Goal: Browse casually: Explore the website without a specific task or goal

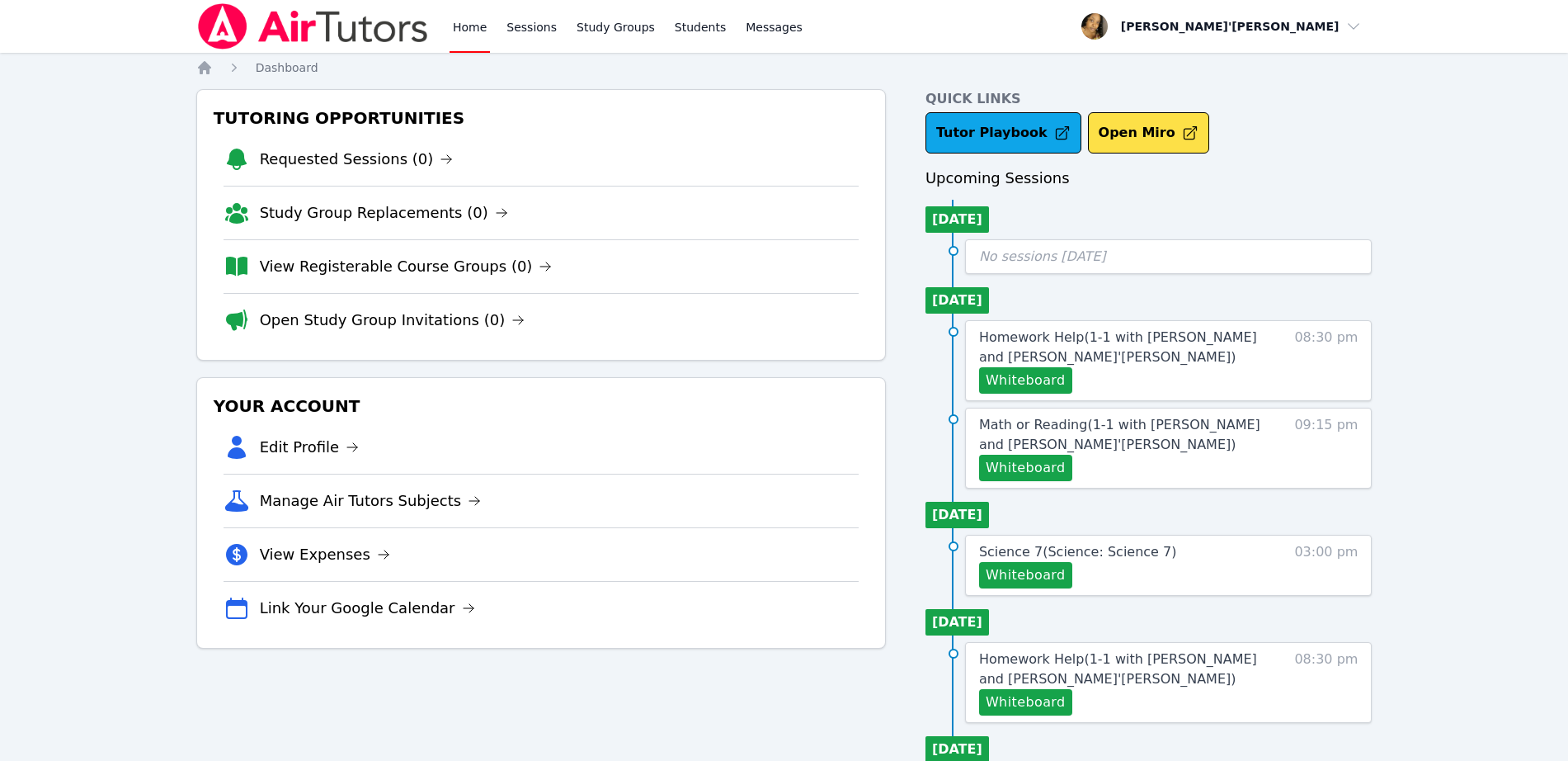
click at [117, 135] on div "Home Sessions Study Groups Students Messages Open user menu Lee'Tayna Hostick O…" at bounding box center [784, 690] width 1568 height 1380
click at [549, 671] on div "Tutoring Opportunities Requested Sessions (0) Study Group Replacements (0) View…" at bounding box center [541, 718] width 690 height 1257
click at [150, 106] on div "Home Sessions Study Groups Students Messages Open user menu Lee'Tayna Hostick O…" at bounding box center [784, 690] width 1568 height 1380
